Goal: Task Accomplishment & Management: Use online tool/utility

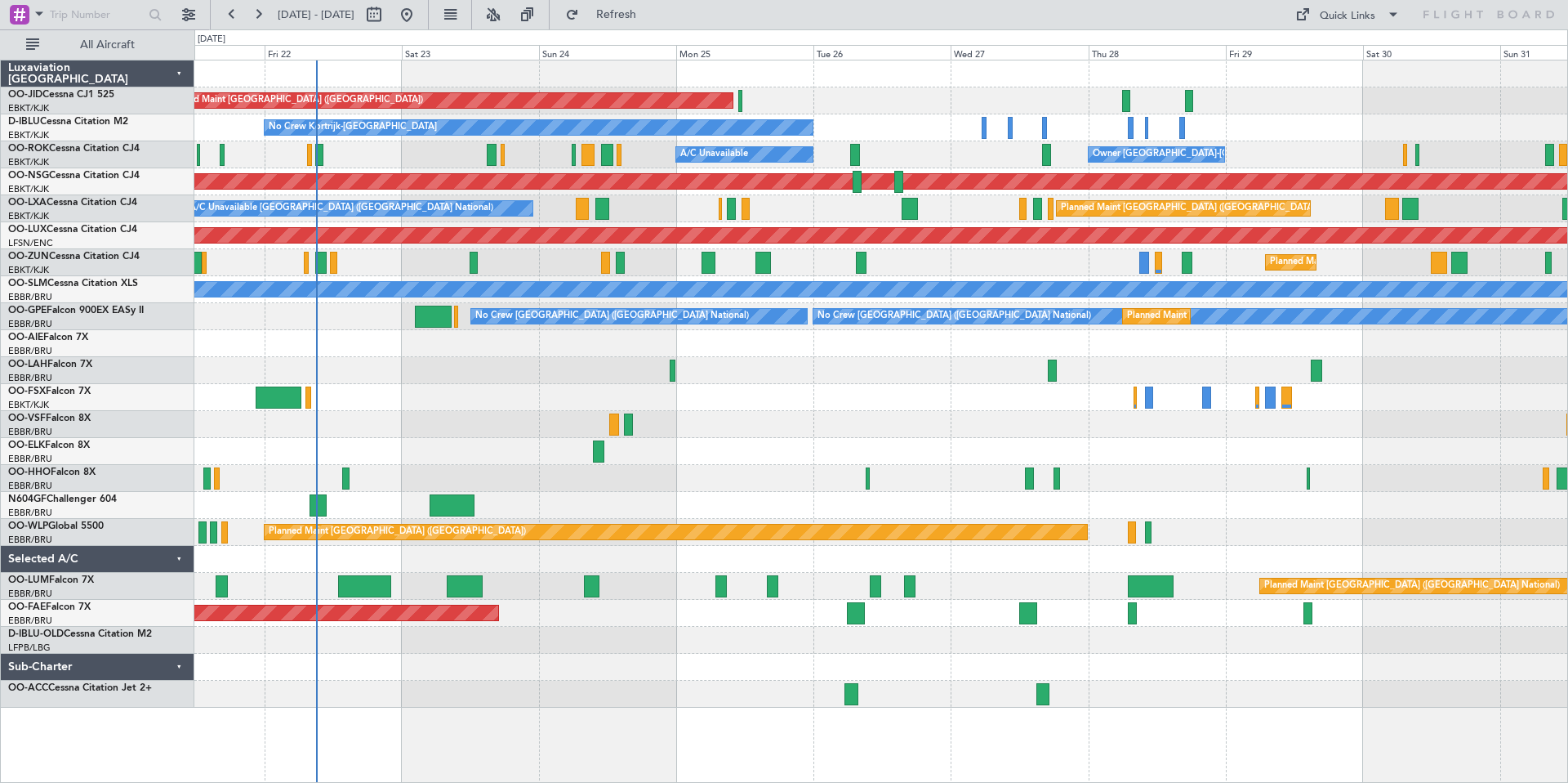
click at [461, 87] on div "Planned Maint Paris (Le Bourget) Planned Maint Kortrijk-Wevelgem No Crew Kortri…" at bounding box center [881, 383] width 1373 height 647
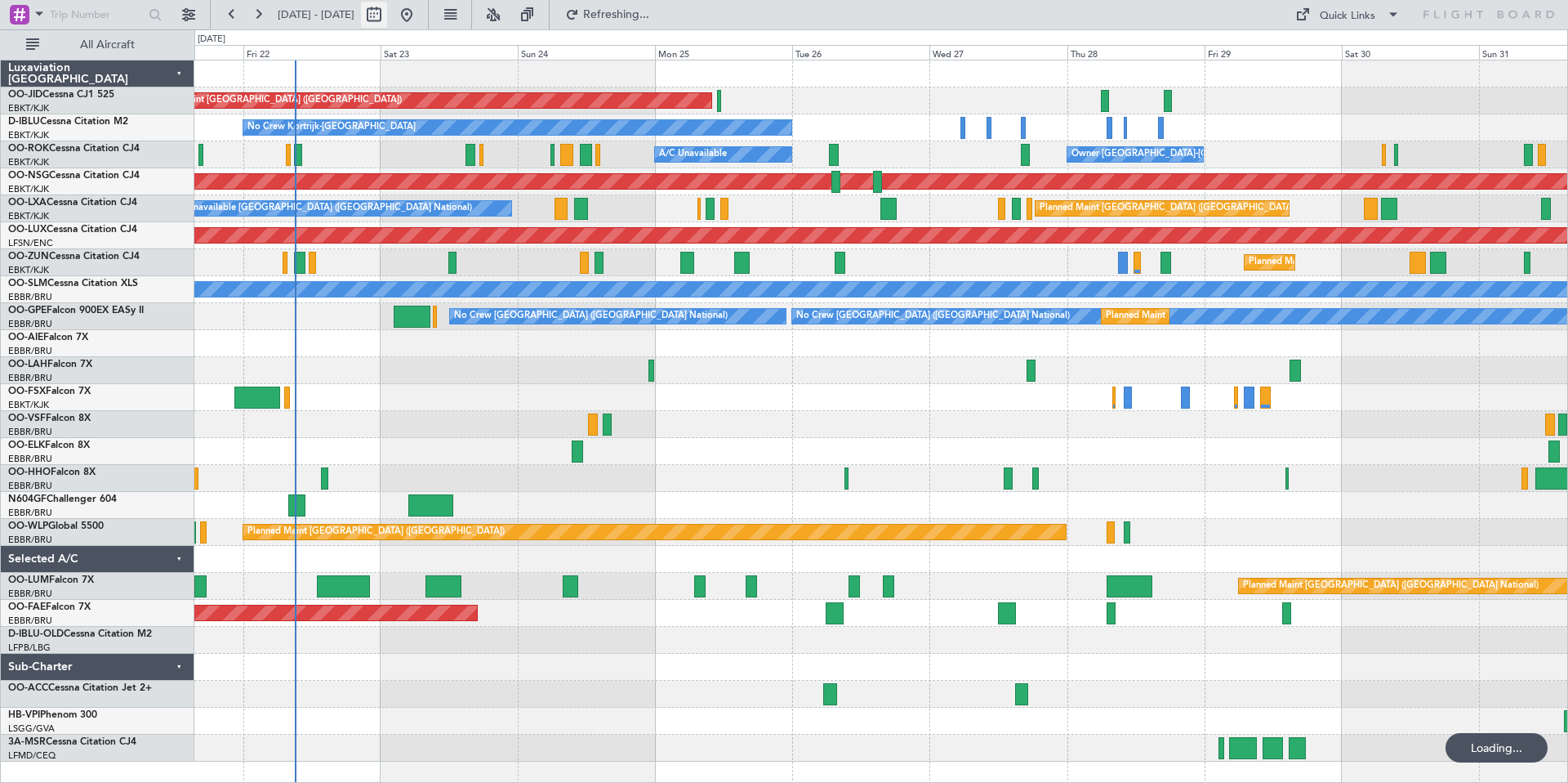
click at [387, 15] on button at bounding box center [374, 15] width 26 height 26
select select "8"
select select "2025"
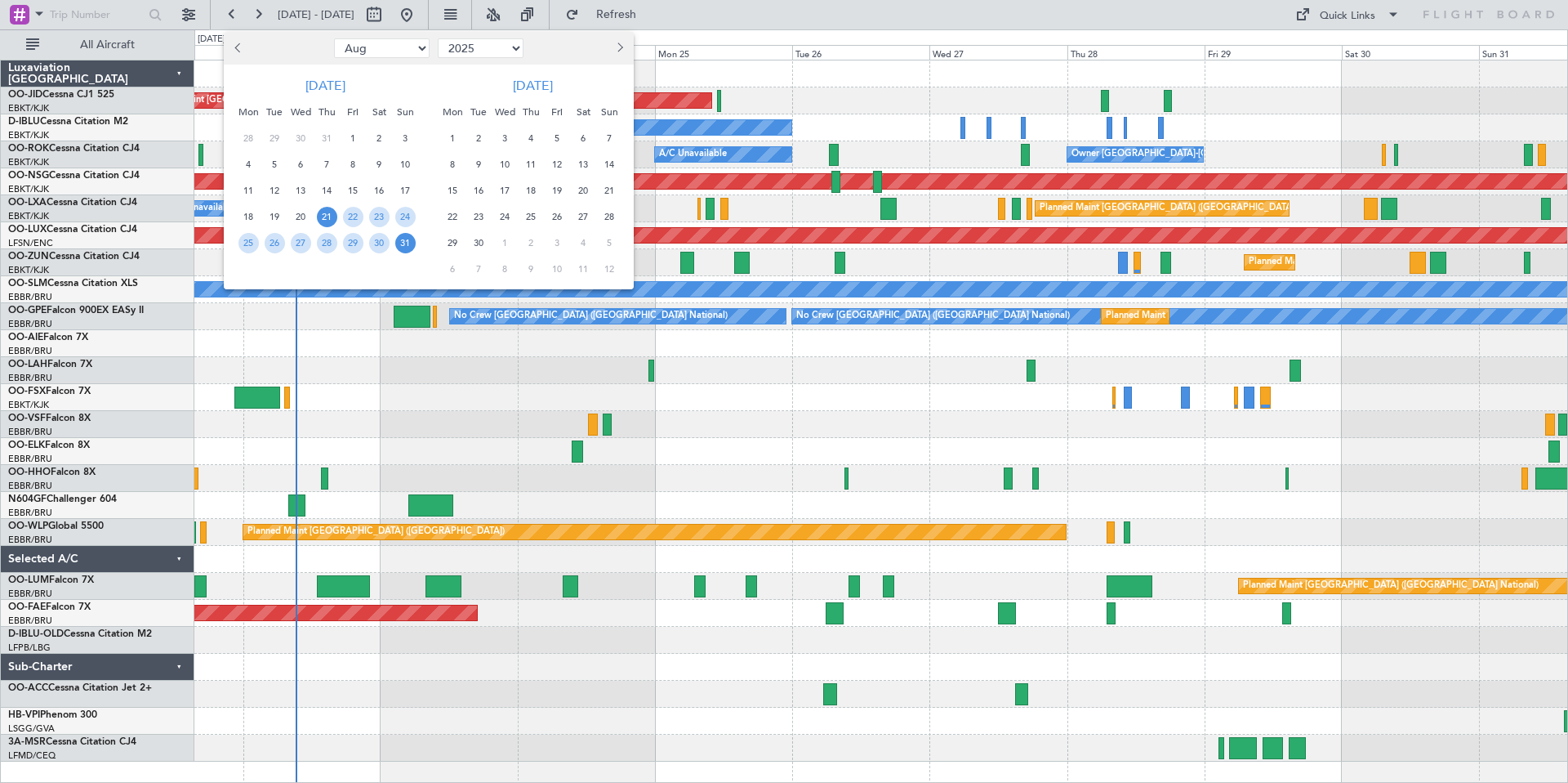
click at [616, 44] on span "Next month" at bounding box center [618, 47] width 10 height 10
click at [508, 133] on span "1" at bounding box center [505, 139] width 20 height 20
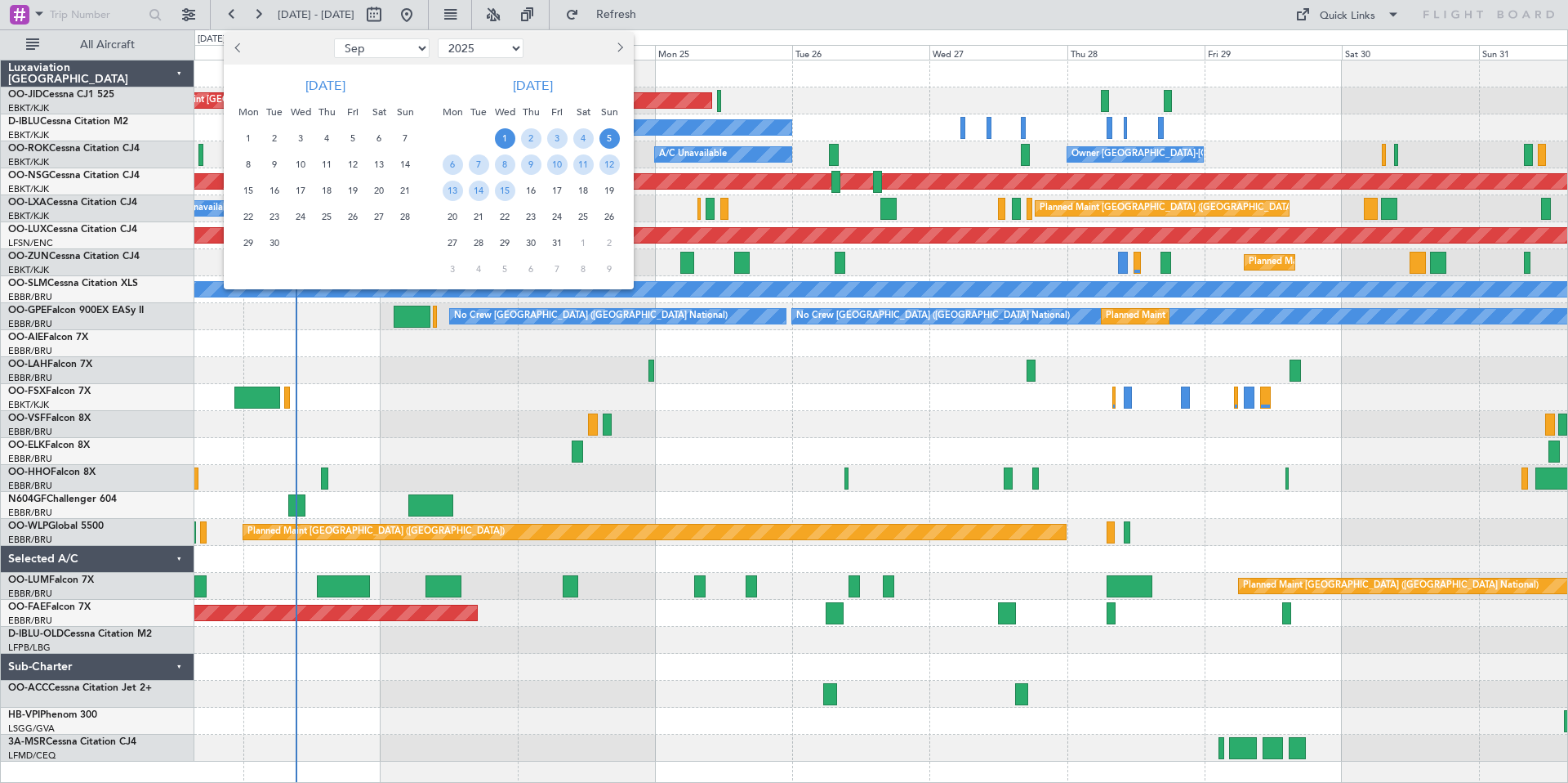
click at [613, 135] on span "5" at bounding box center [610, 139] width 20 height 20
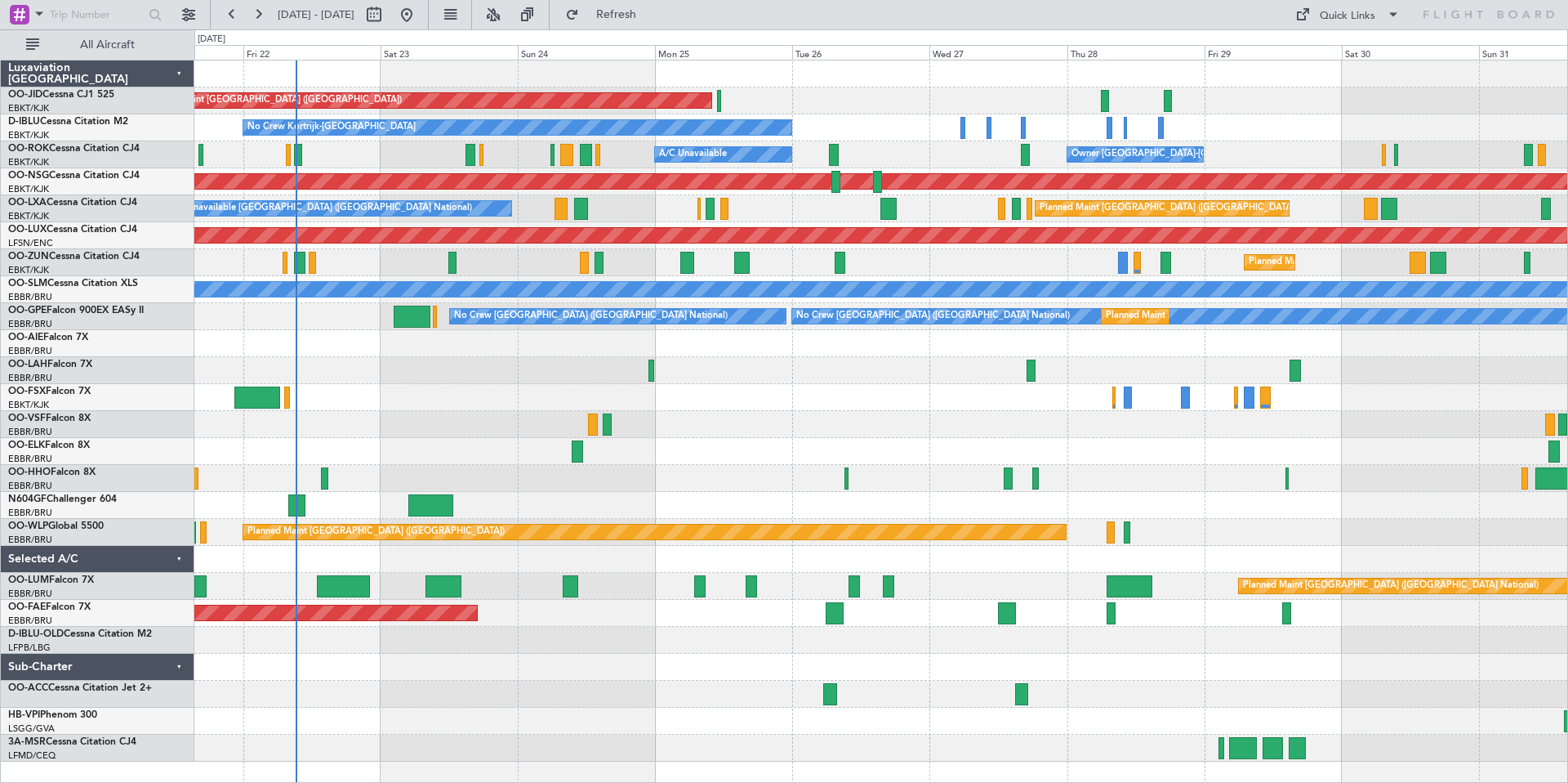
select select "10"
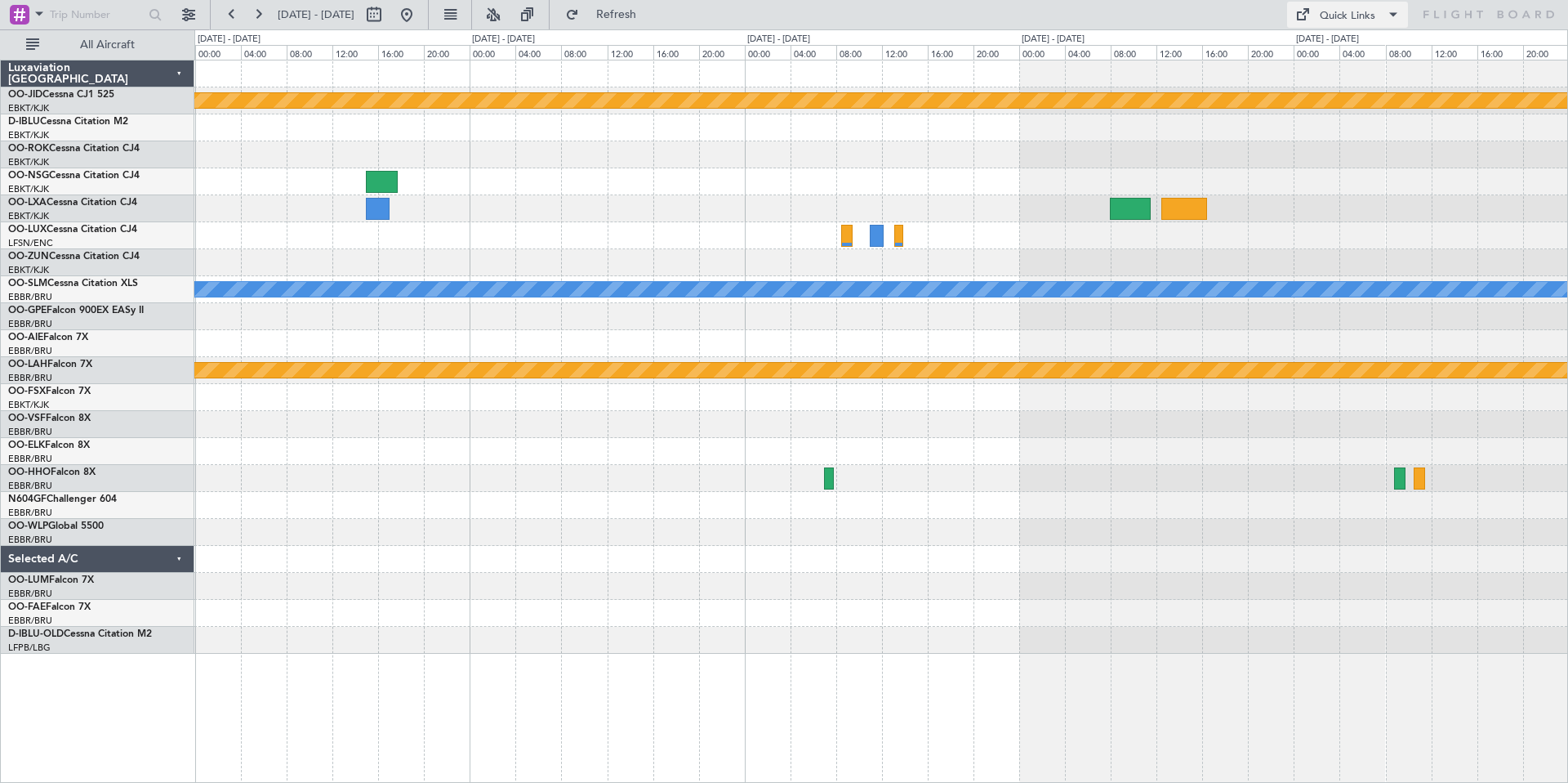
click at [1356, 15] on div "Quick Links" at bounding box center [1347, 17] width 56 height 17
click at [1337, 53] on button "Trip Builder" at bounding box center [1348, 54] width 122 height 39
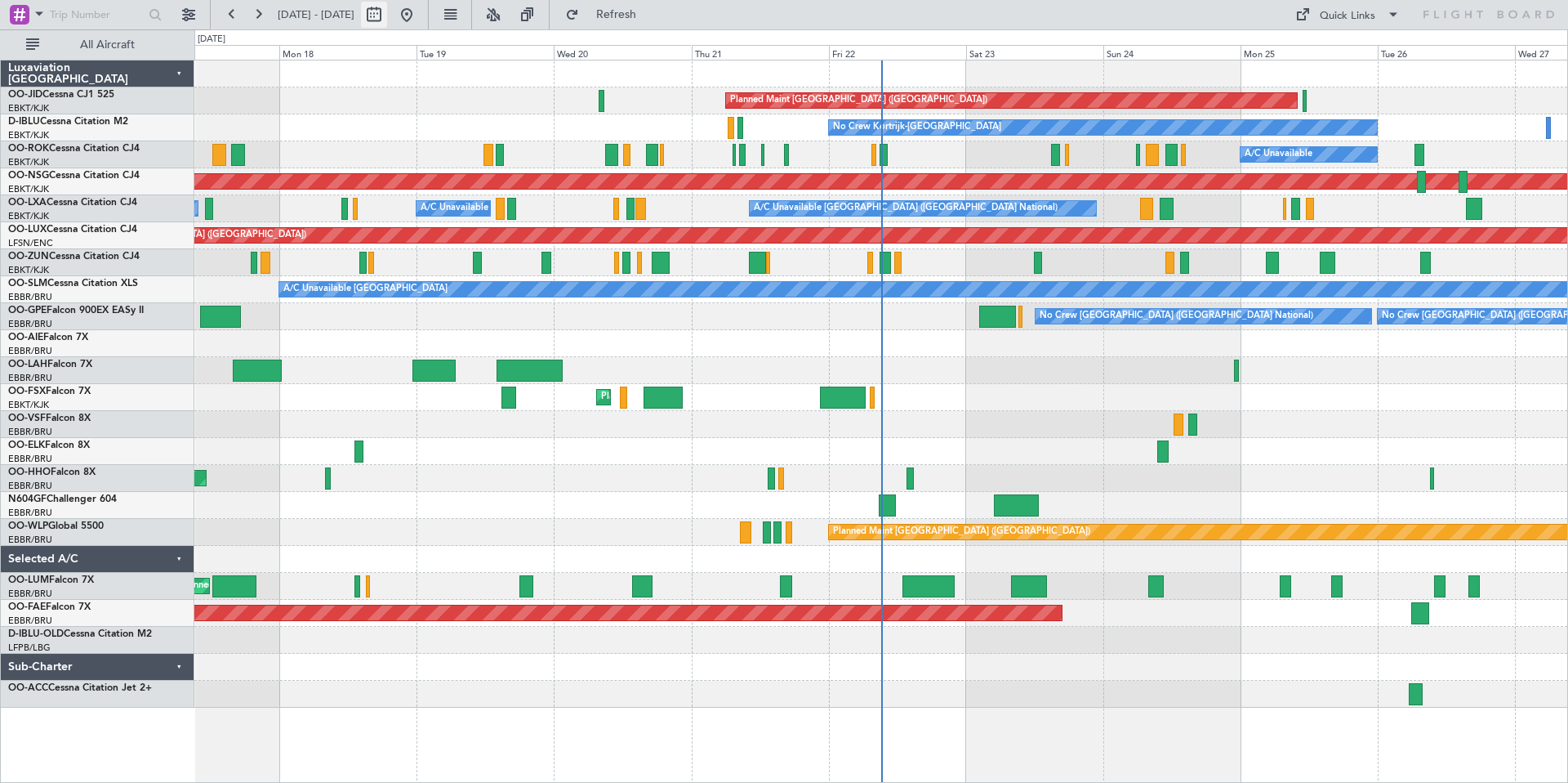
click at [387, 12] on button at bounding box center [374, 15] width 26 height 26
select select "8"
select select "2025"
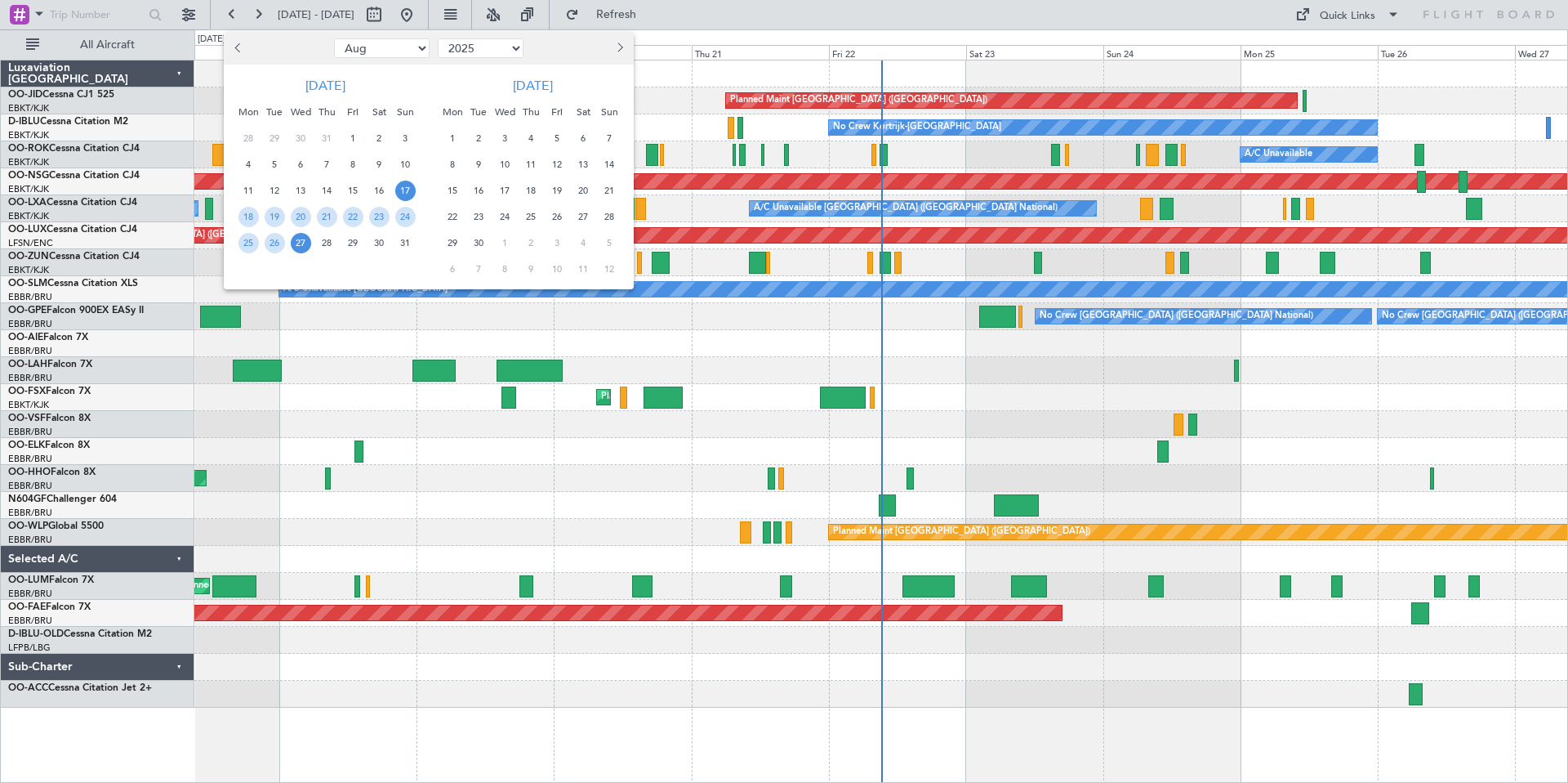
click at [618, 45] on span "Next month" at bounding box center [618, 47] width 10 height 10
click at [449, 216] on span "20" at bounding box center [452, 217] width 20 height 20
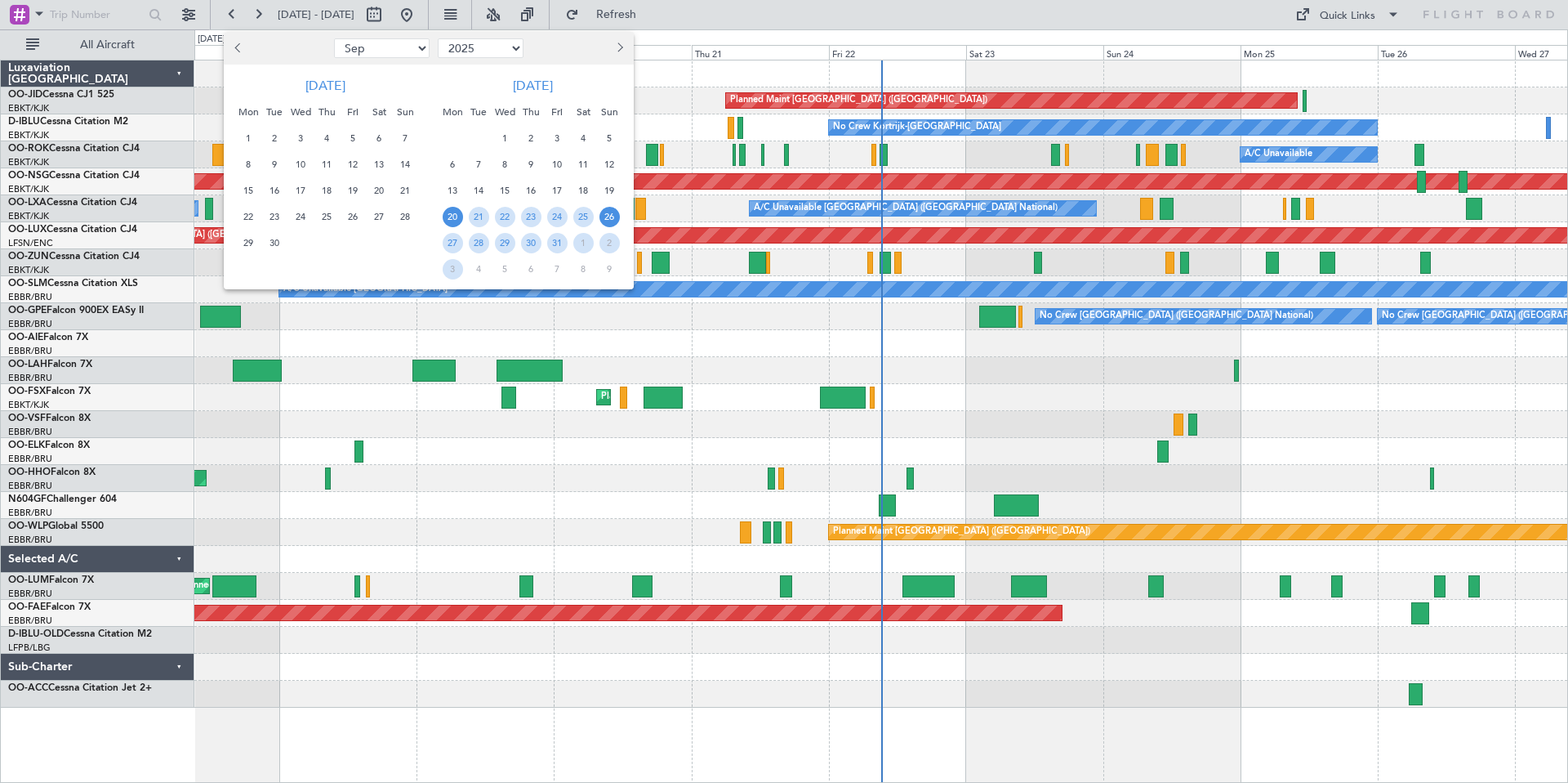
click at [611, 218] on span "26" at bounding box center [610, 217] width 20 height 20
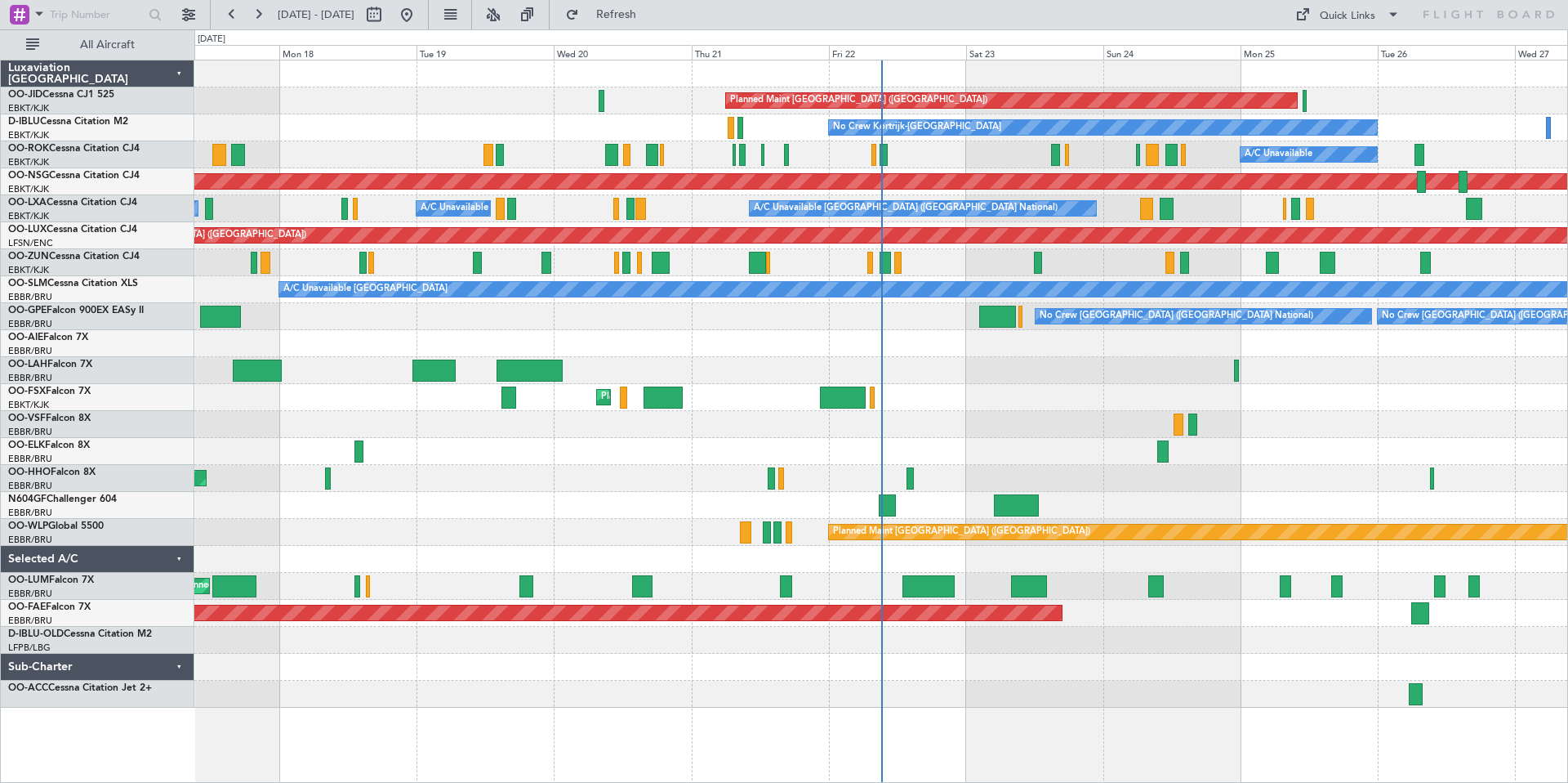
select select "10"
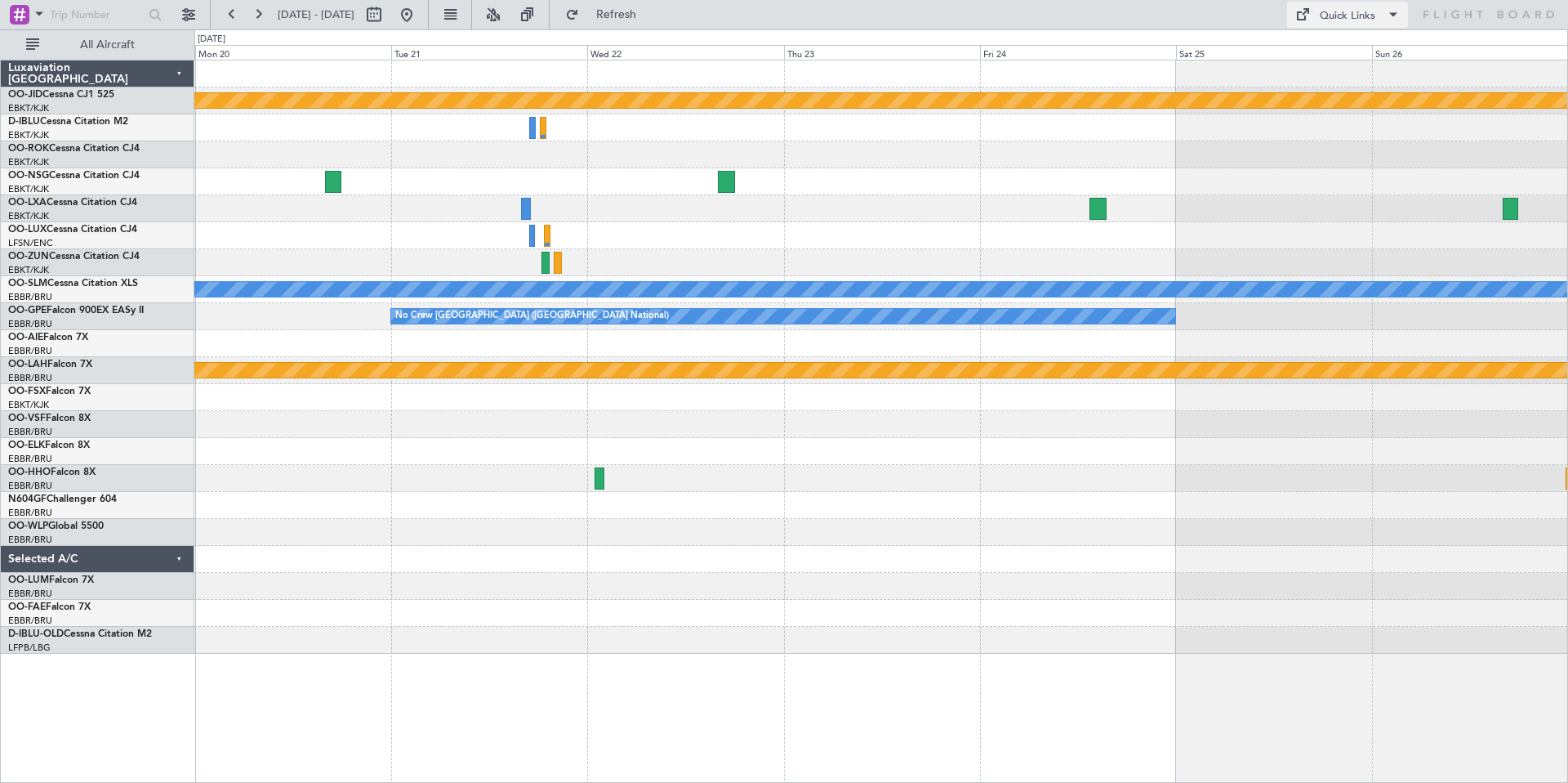
click at [1353, 20] on div "Quick Links" at bounding box center [1347, 17] width 56 height 17
click at [1349, 51] on button "Trip Builder" at bounding box center [1348, 54] width 122 height 39
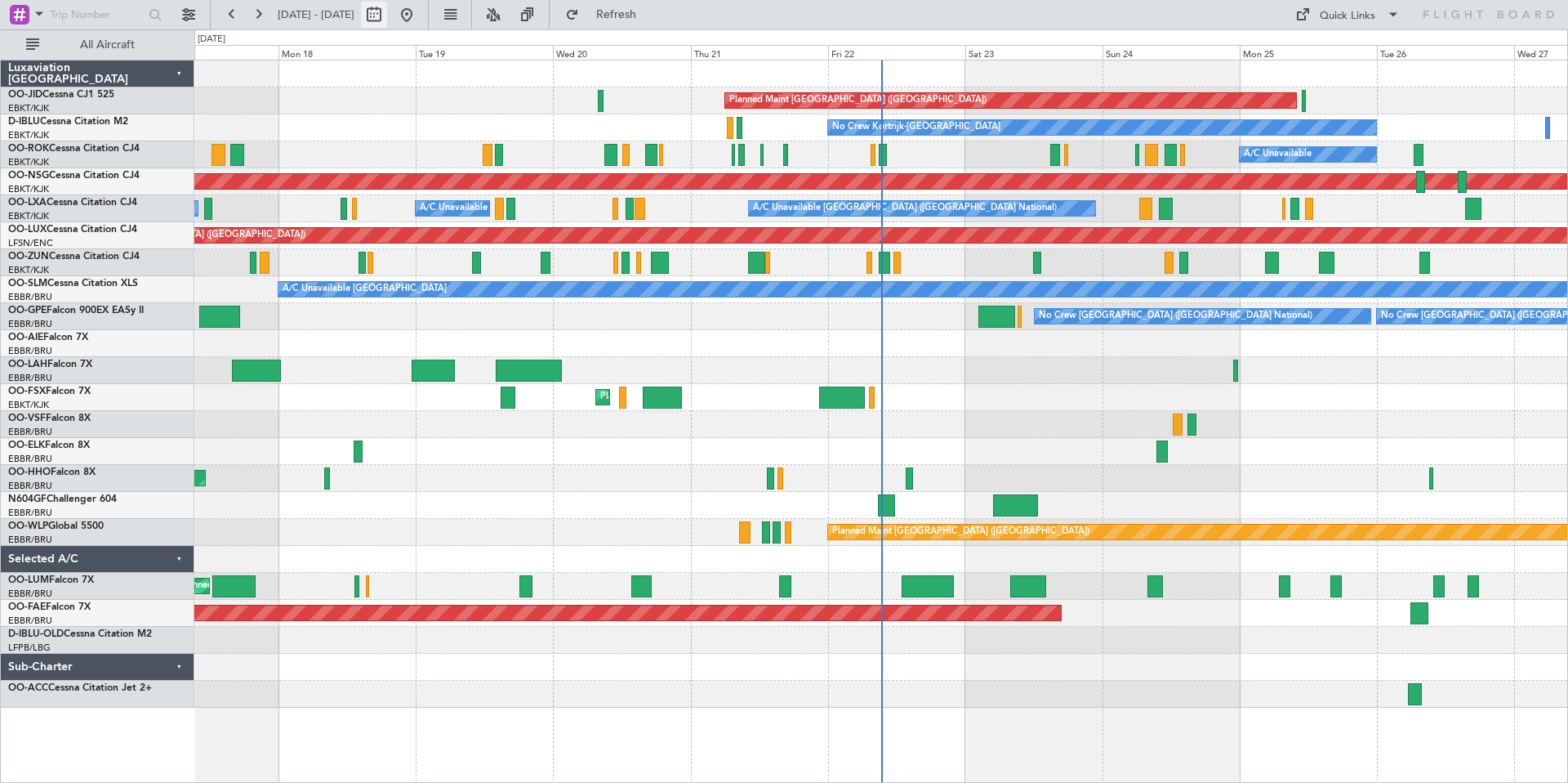
click at [387, 17] on button at bounding box center [374, 15] width 26 height 26
select select "8"
select select "2025"
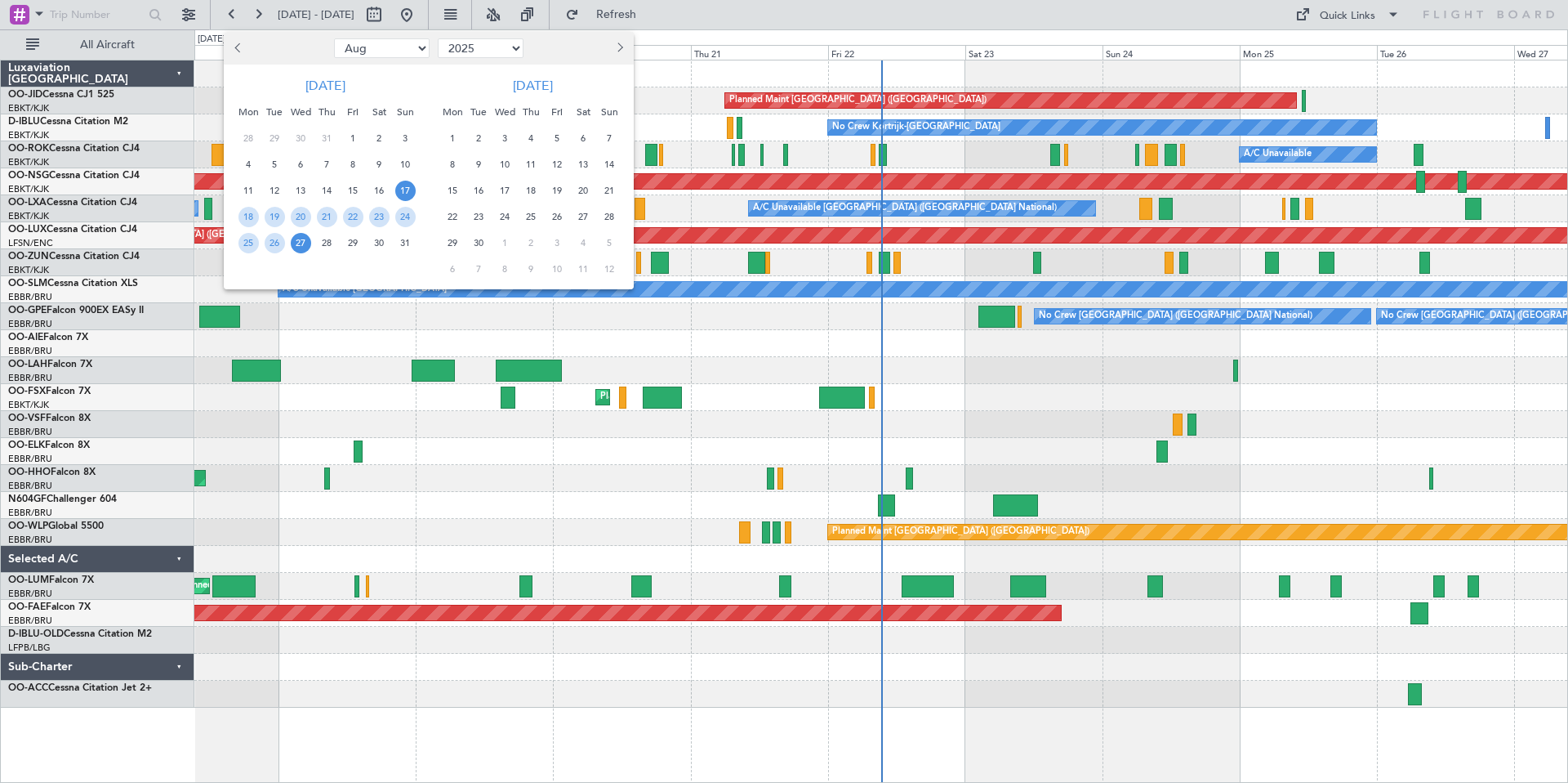
click at [533, 217] on span "25" at bounding box center [531, 217] width 20 height 20
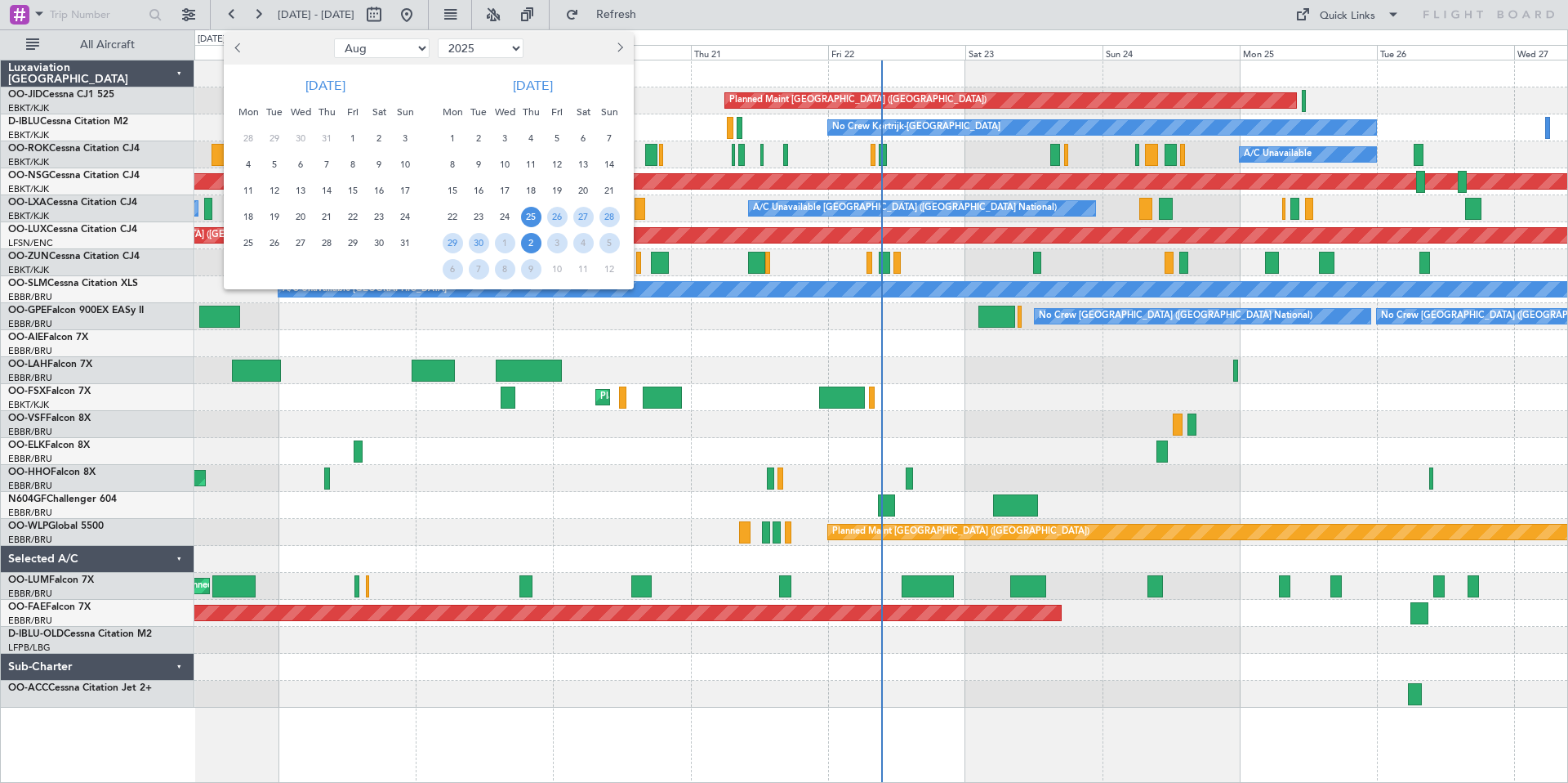
click at [531, 245] on span "2" at bounding box center [531, 243] width 20 height 20
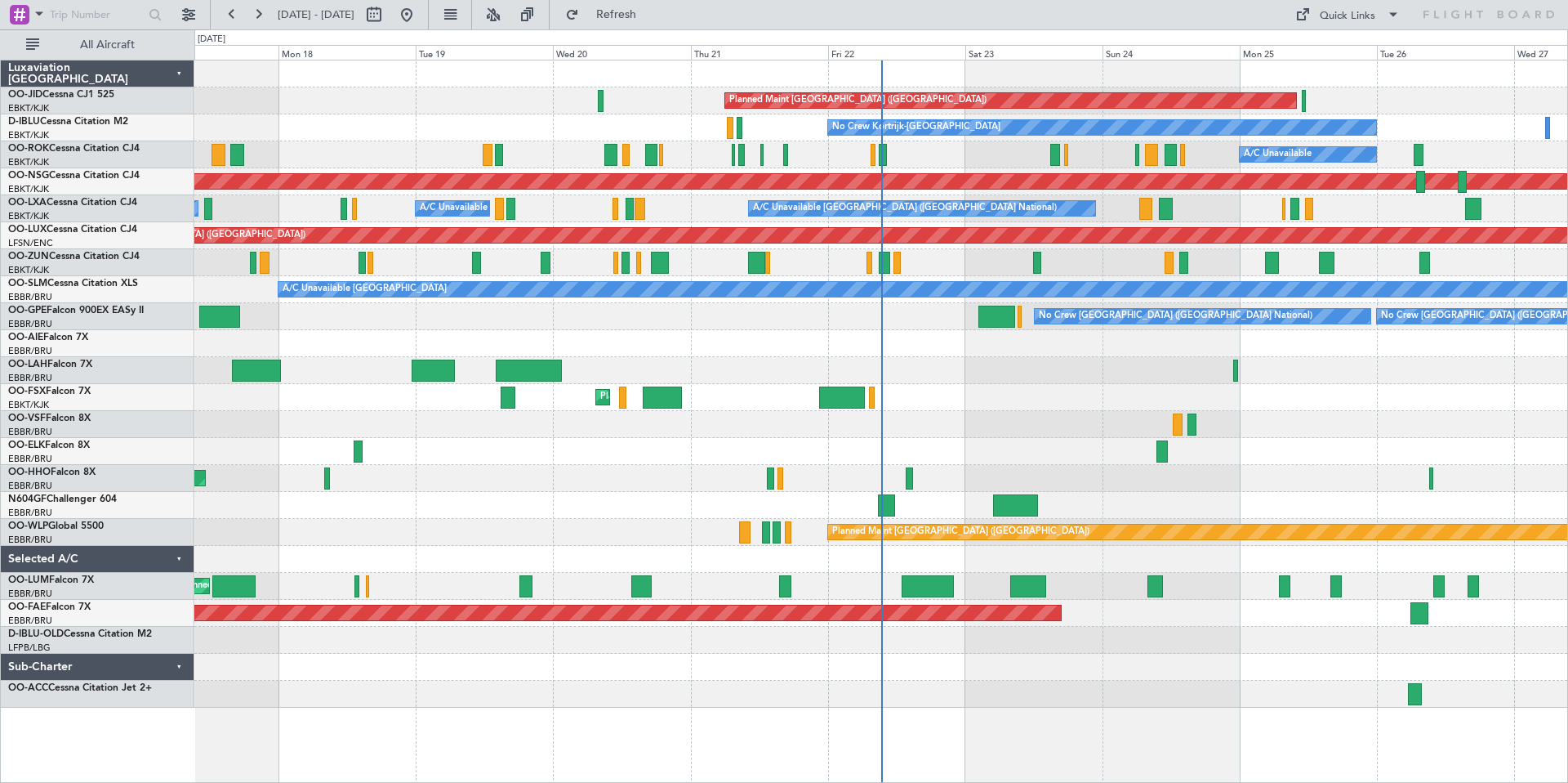
select select "9"
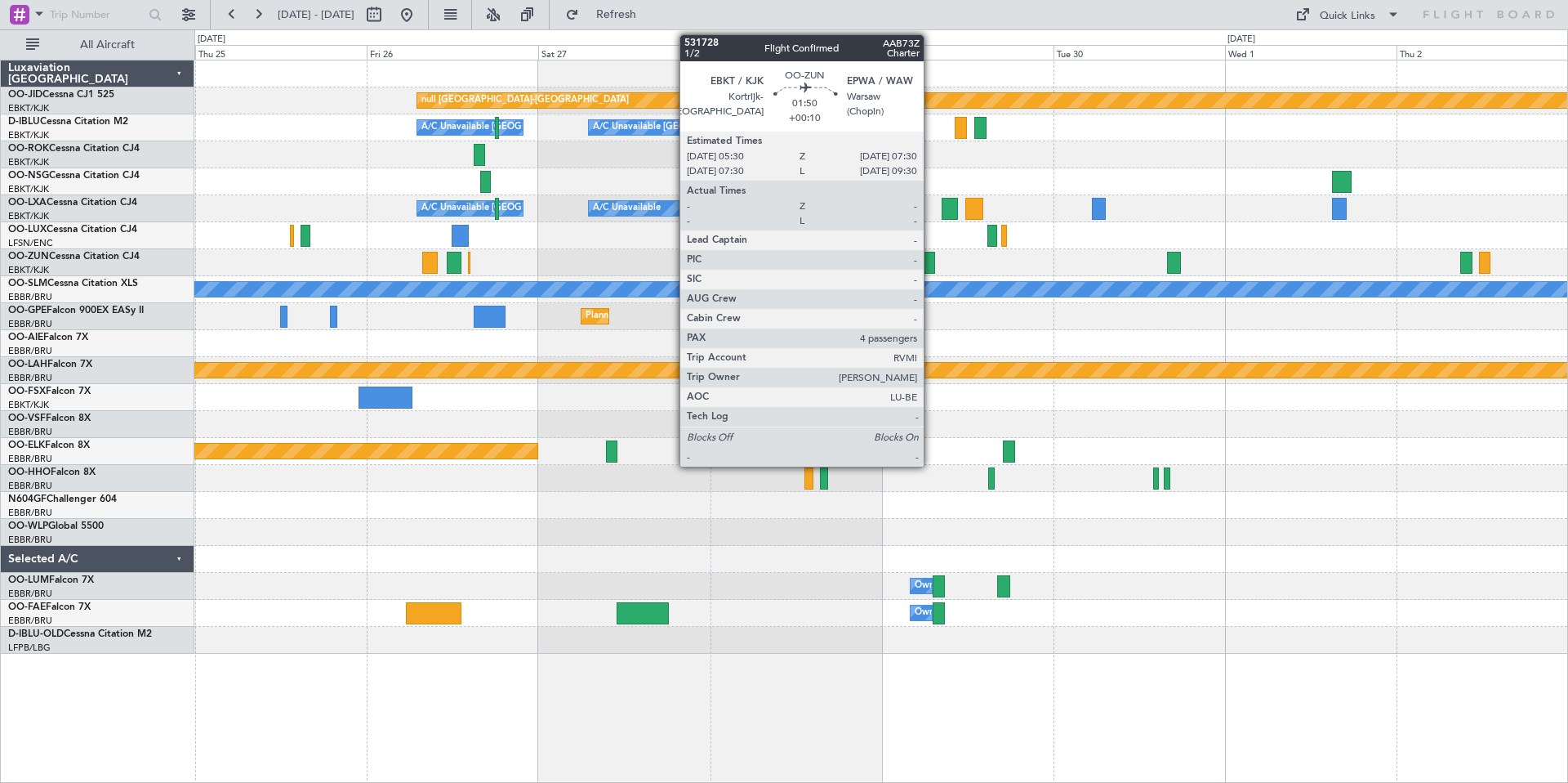
click at [931, 264] on div at bounding box center [928, 263] width 15 height 22
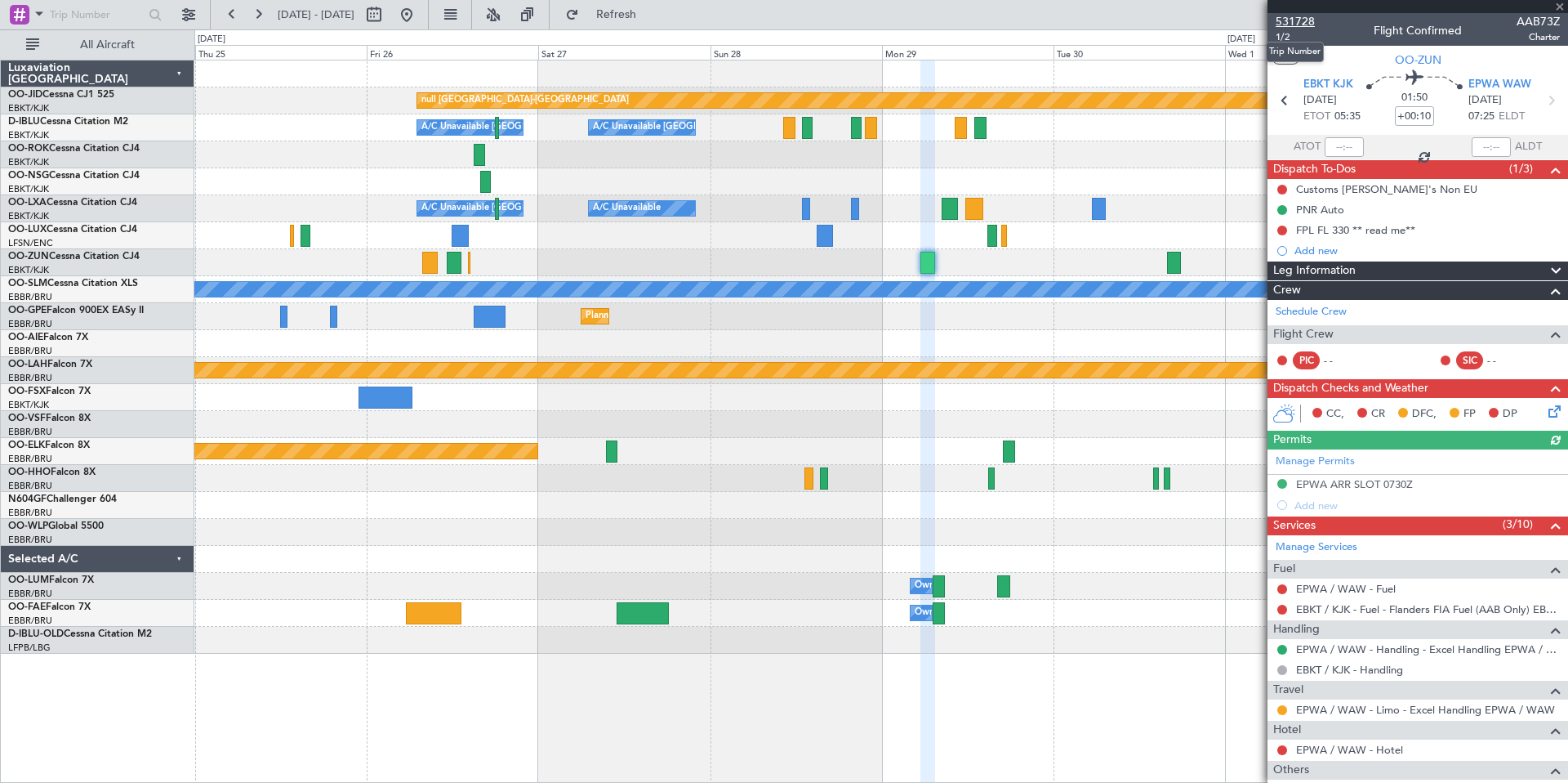
click at [1281, 21] on span "531728" at bounding box center [1295, 21] width 39 height 18
